Goal: Transaction & Acquisition: Book appointment/travel/reservation

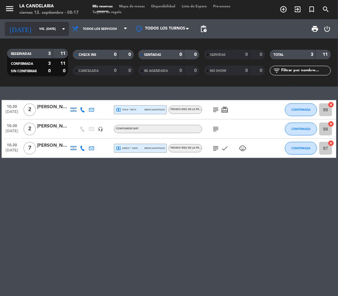
click at [31, 23] on div "[DATE] vie. [DATE] arrow_drop_down" at bounding box center [37, 29] width 64 height 14
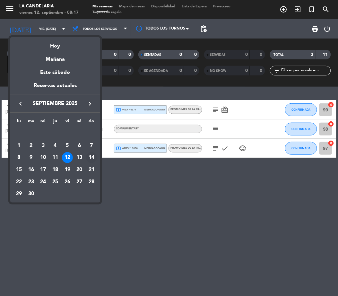
click at [94, 157] on div "14" at bounding box center [91, 157] width 11 height 11
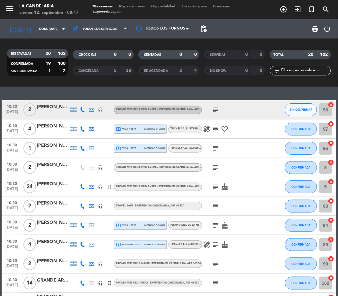
click at [49, 108] on div "[PERSON_NAME] [PERSON_NAME]" at bounding box center [53, 106] width 32 height 7
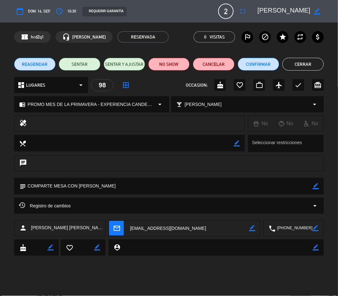
click at [305, 64] on button "Cerrar" at bounding box center [303, 64] width 41 height 13
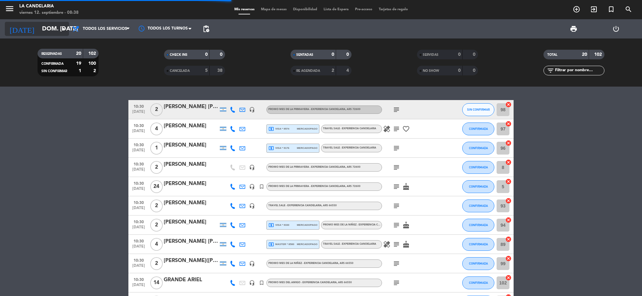
click at [39, 28] on input "dom. [DATE]" at bounding box center [77, 28] width 76 height 13
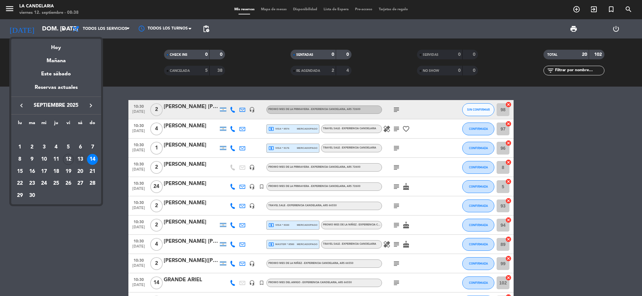
click at [83, 155] on div "13" at bounding box center [80, 159] width 11 height 11
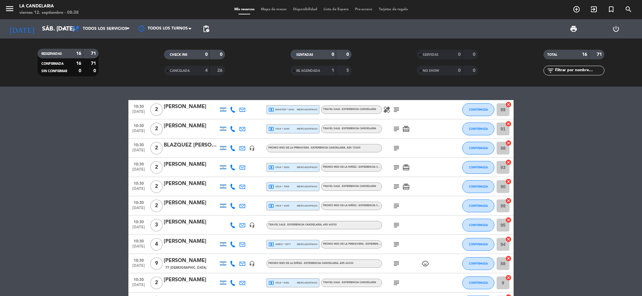
click at [171, 164] on div "[PERSON_NAME]" at bounding box center [191, 165] width 55 height 8
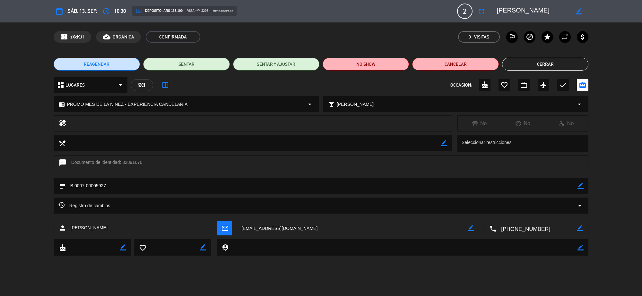
click at [555, 65] on button "Cerrar" at bounding box center [545, 64] width 86 height 13
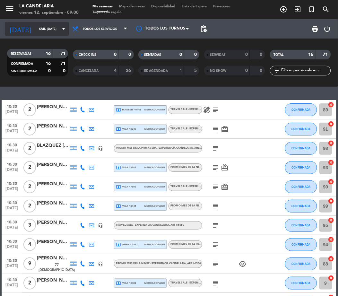
click at [36, 29] on input "sáb. [DATE]" at bounding box center [57, 29] width 43 height 10
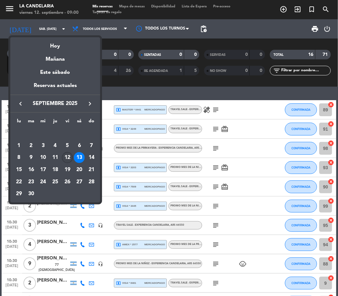
click at [65, 157] on div "12" at bounding box center [67, 157] width 11 height 11
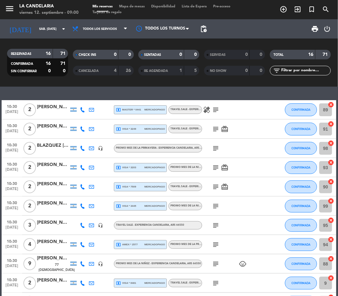
type input "vie. [DATE]"
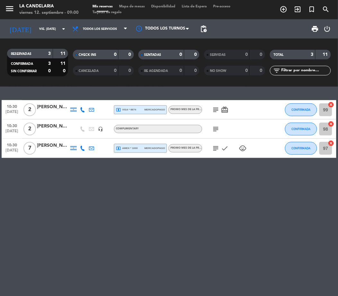
click at [174, 222] on div "10:30 [DATE] 2 [PERSON_NAME] [PERSON_NAME] local_atm visa * 6674 mercadopago PR…" at bounding box center [169, 191] width 338 height 209
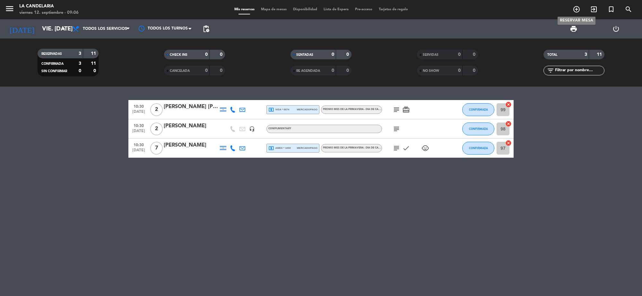
click at [576, 6] on icon "add_circle_outline" at bounding box center [577, 9] width 8 height 8
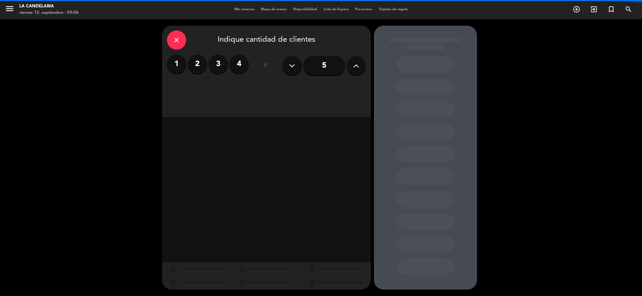
click at [175, 63] on label "1" at bounding box center [176, 64] width 19 height 19
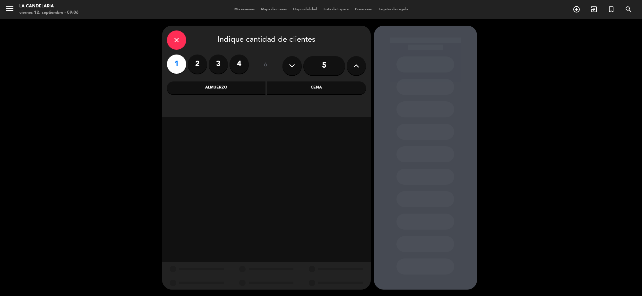
click at [211, 91] on div "Almuerzo" at bounding box center [216, 88] width 99 height 13
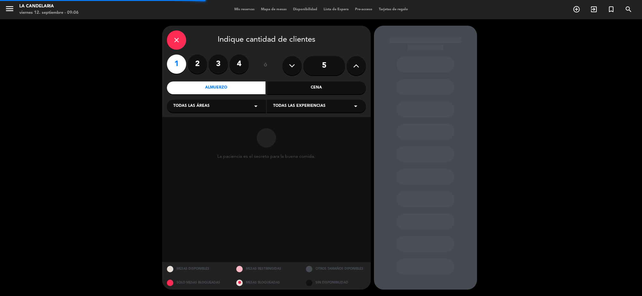
click at [212, 103] on div "Todas las áreas arrow_drop_down" at bounding box center [216, 106] width 99 height 13
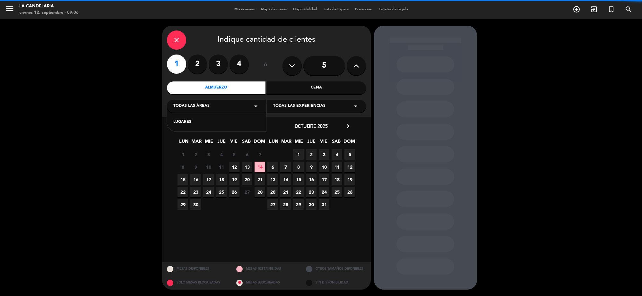
click at [204, 119] on div "LUGARES" at bounding box center [216, 118] width 99 height 27
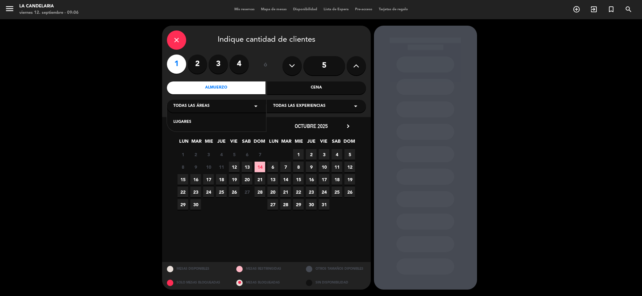
click at [313, 105] on span "Todas las experiencias" at bounding box center [299, 106] width 52 height 6
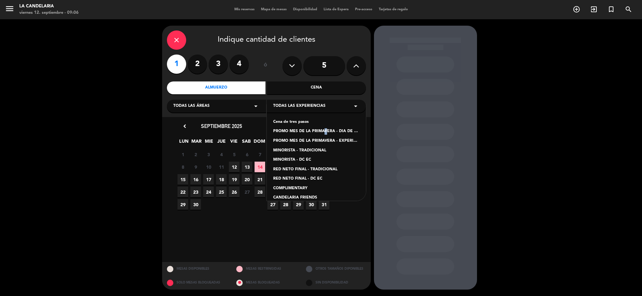
click at [322, 131] on div "PROMO MES DE LA PRIMAVERA - DIA DE CAMPO TRADICIONAL" at bounding box center [316, 131] width 86 height 6
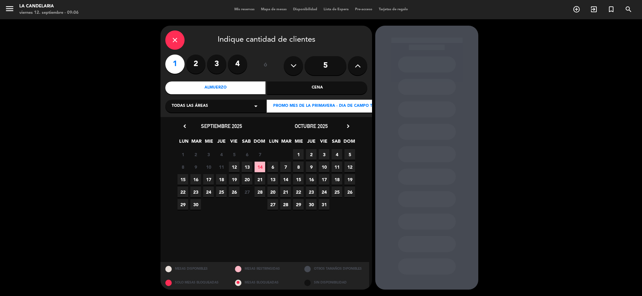
click at [235, 166] on span "12" at bounding box center [234, 167] width 11 height 11
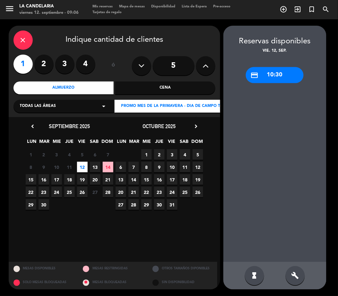
click at [272, 71] on div "credit_card 10:30" at bounding box center [275, 75] width 58 height 16
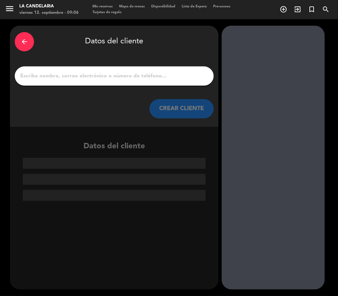
click at [89, 68] on div at bounding box center [114, 75] width 199 height 19
click at [94, 78] on input "1" at bounding box center [114, 76] width 189 height 9
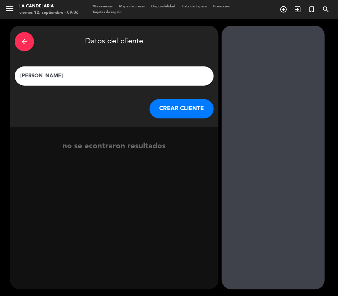
type input "[PERSON_NAME]"
click at [175, 107] on button "CREAR CLIENTE" at bounding box center [182, 108] width 64 height 19
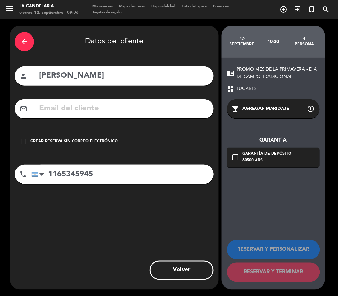
type input "1165345945"
click at [166, 110] on input "text" at bounding box center [124, 108] width 170 height 13
click at [107, 105] on input "diadecampo@" at bounding box center [124, 108] width 170 height 13
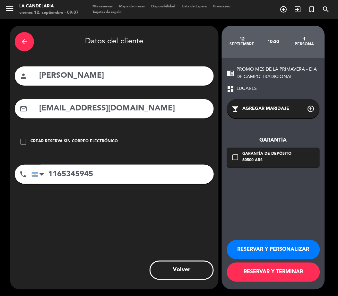
type input "[EMAIL_ADDRESS][DOMAIN_NAME]"
click at [278, 272] on button "RESERVAR Y TERMINAR" at bounding box center [273, 272] width 93 height 19
